Goal: Navigation & Orientation: Find specific page/section

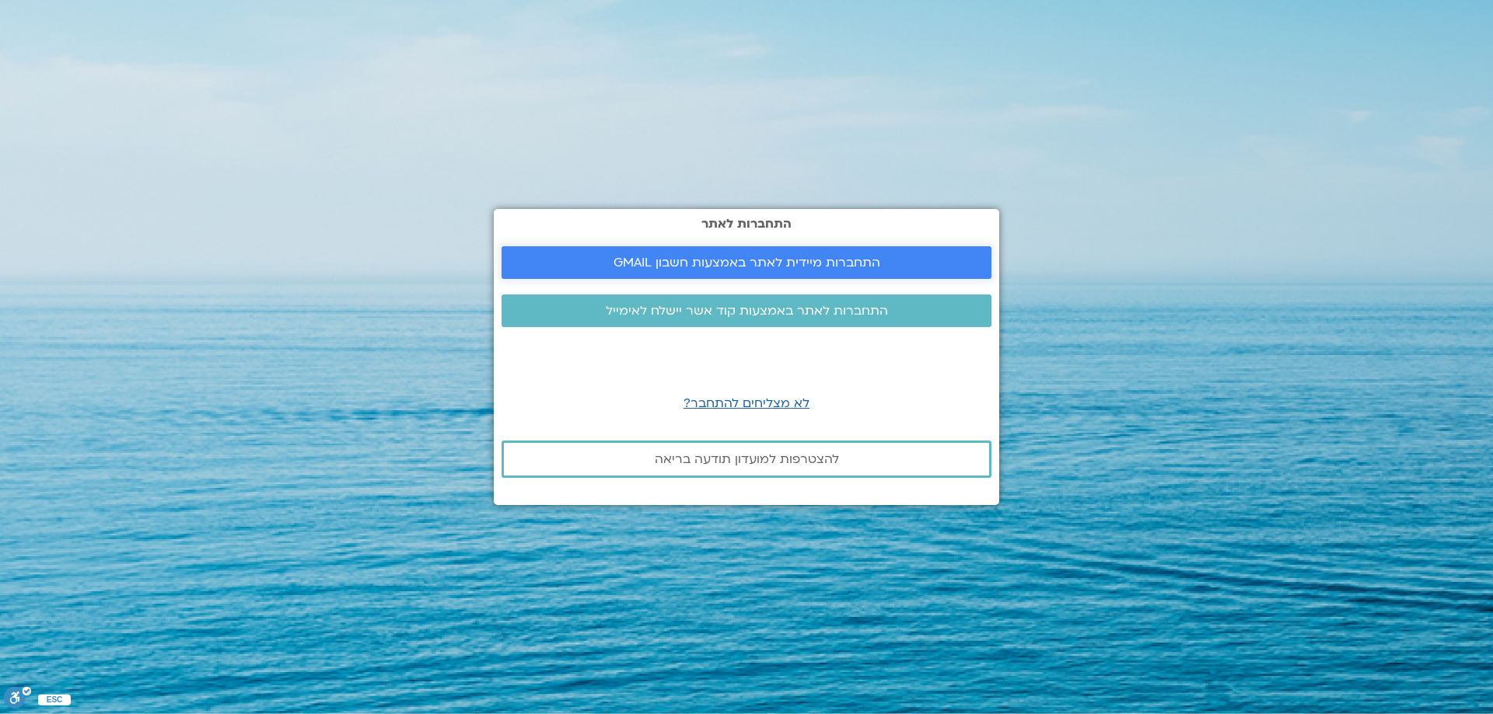
click at [709, 260] on span "התחברות מיידית לאתר באמצעות חשבון GMAIL" at bounding box center [746, 263] width 267 height 14
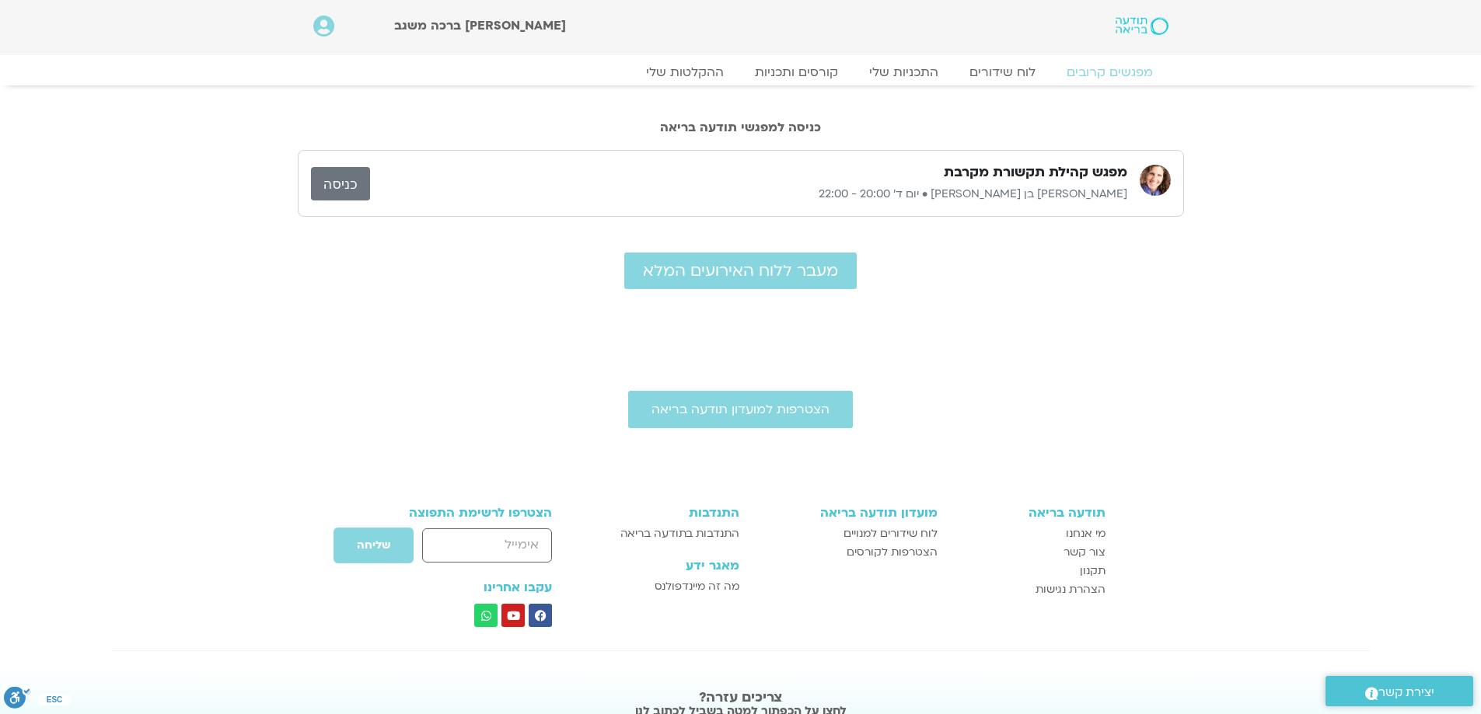
click at [354, 176] on link "כניסה" at bounding box center [340, 183] width 59 height 33
click at [349, 185] on link "כניסה" at bounding box center [340, 183] width 59 height 33
